Goal: Transaction & Acquisition: Subscribe to service/newsletter

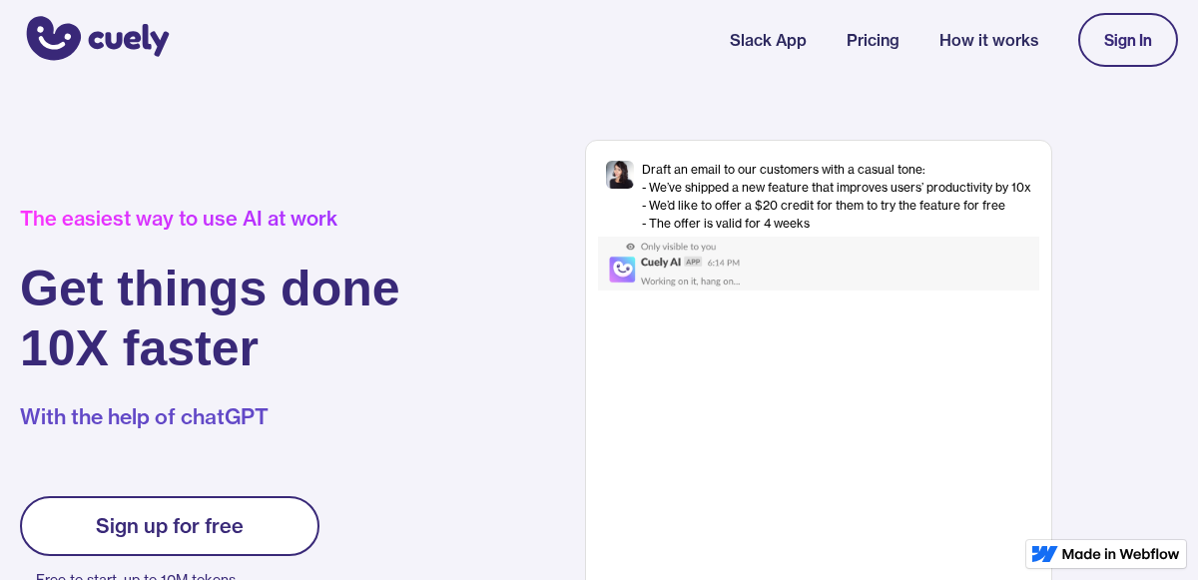
click at [1145, 46] on div "Sign In" at bounding box center [1128, 40] width 48 height 18
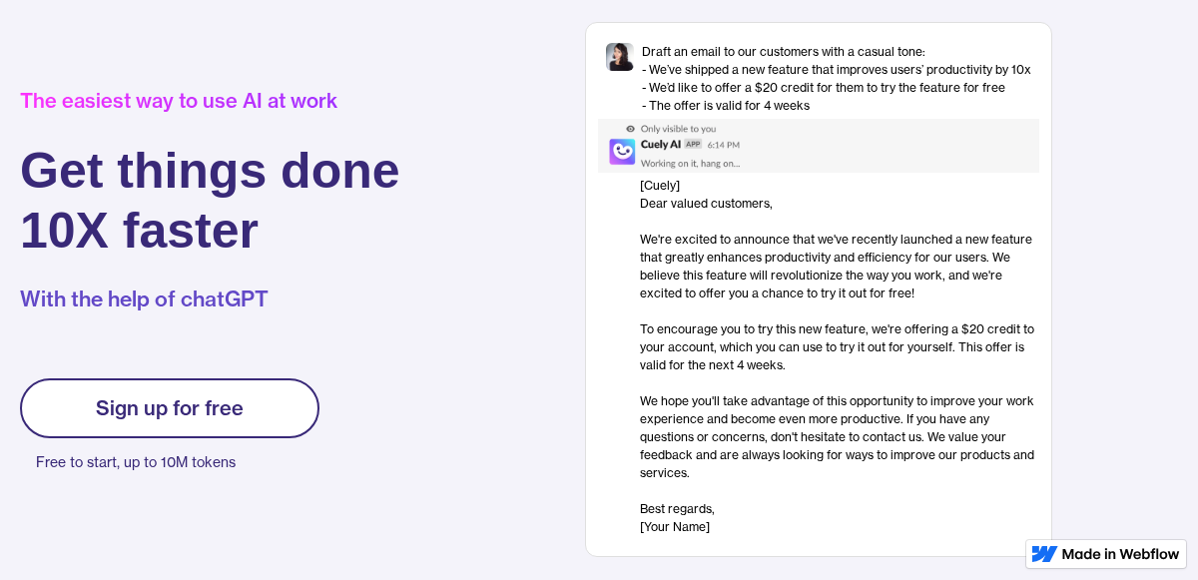
scroll to position [119, 0]
click at [293, 426] on link "Sign up for free" at bounding box center [170, 407] width 300 height 60
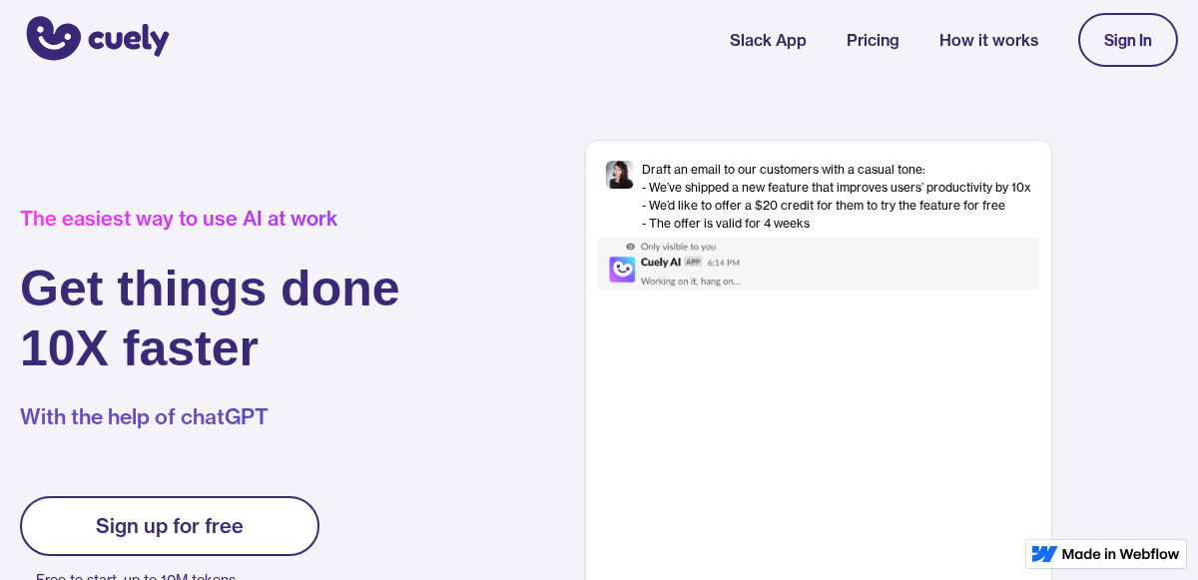
click at [743, 253] on img at bounding box center [696, 264] width 197 height 54
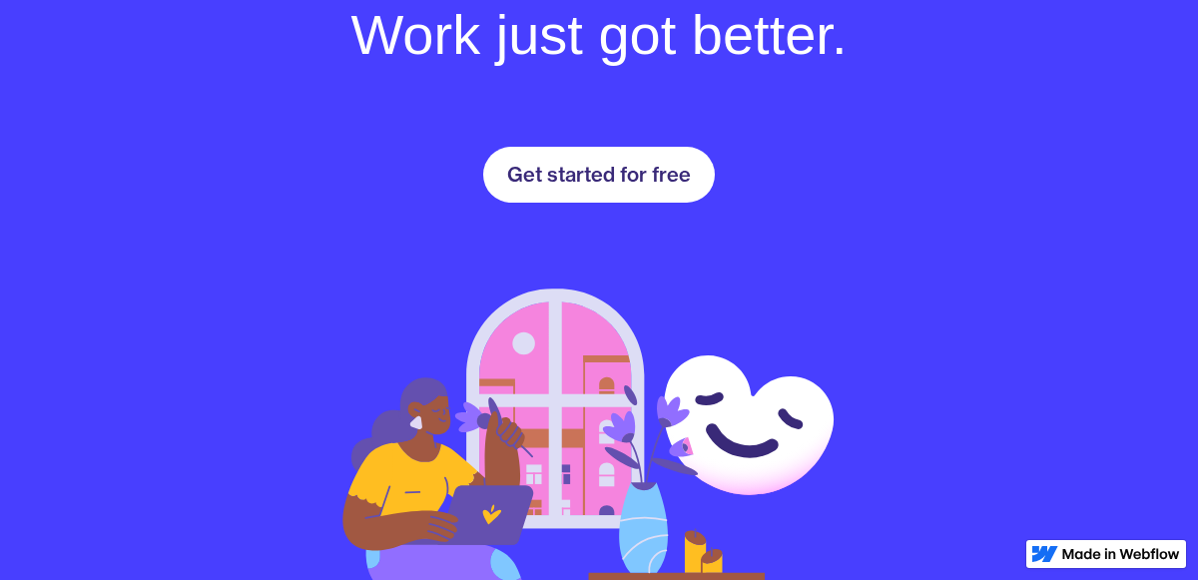
scroll to position [2905, 0]
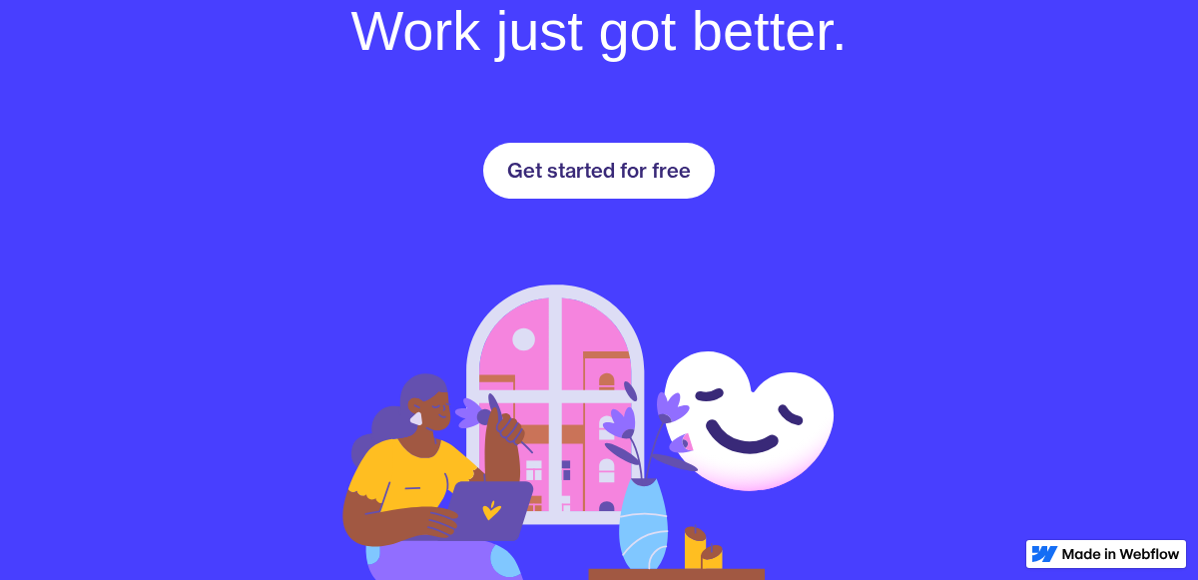
click at [636, 167] on div "Get started for free" at bounding box center [599, 171] width 184 height 24
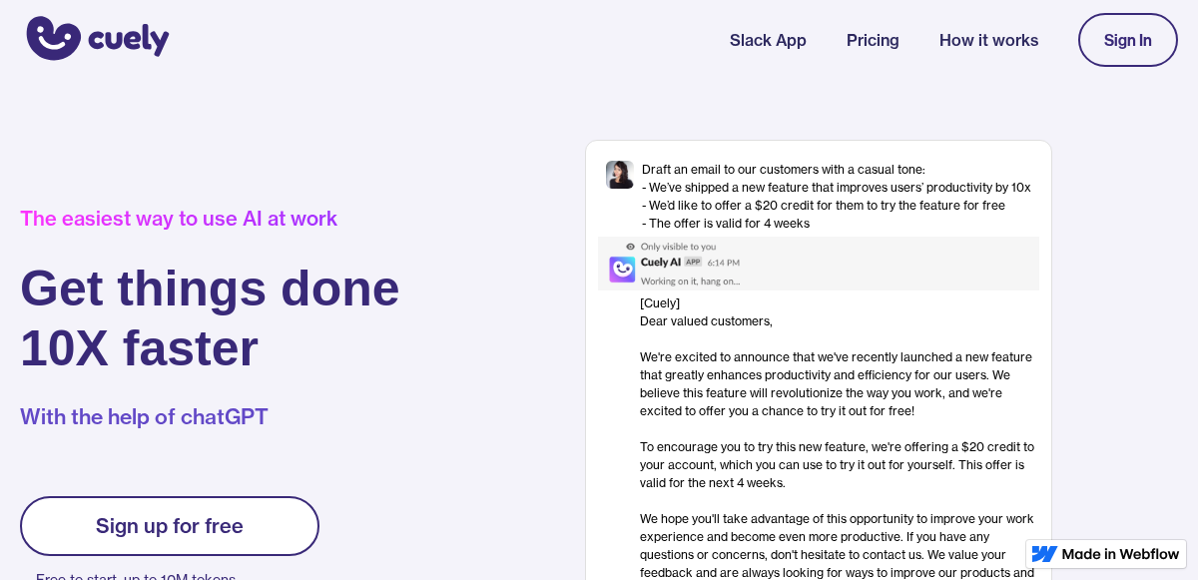
click at [1130, 41] on div "Sign In" at bounding box center [1128, 40] width 48 height 18
click at [869, 50] on link "Pricing" at bounding box center [873, 40] width 53 height 24
